Goal: Task Accomplishment & Management: Use online tool/utility

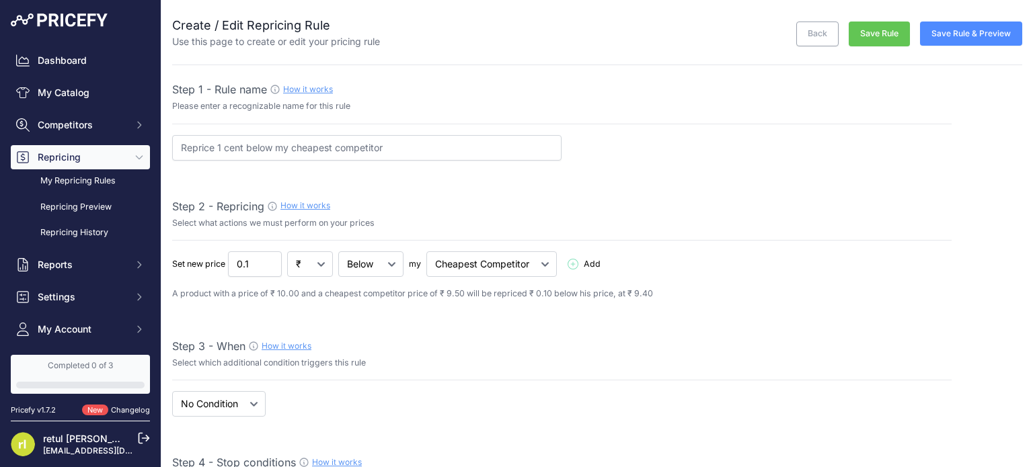
select select "7"
